Goal: Task Accomplishment & Management: Manage account settings

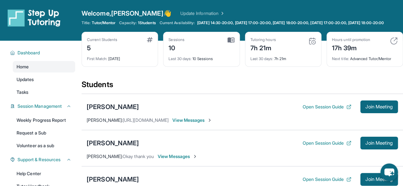
click at [173, 53] on div "10" at bounding box center [176, 47] width 16 height 10
click at [271, 50] on div "7h 21m" at bounding box center [262, 47] width 25 height 10
click at [310, 45] on img at bounding box center [312, 41] width 8 height 8
click at [252, 58] on div "Last 30 days : 7h 21m" at bounding box center [283, 57] width 66 height 9
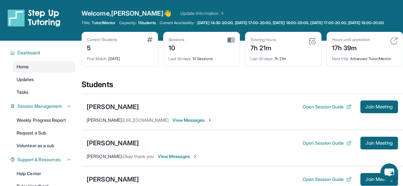
click at [94, 48] on div "5" at bounding box center [102, 47] width 30 height 10
click at [231, 43] on img at bounding box center [230, 40] width 7 height 6
drag, startPoint x: 200, startPoint y: 23, endPoint x: 232, endPoint y: 36, distance: 34.3
click at [232, 32] on div "Welcome, [PERSON_NAME] 👋 Update Information Title: Tutor/Mentor Capacity: 1 Stu…" at bounding box center [242, 20] width 321 height 23
